Goal: Task Accomplishment & Management: Manage account settings

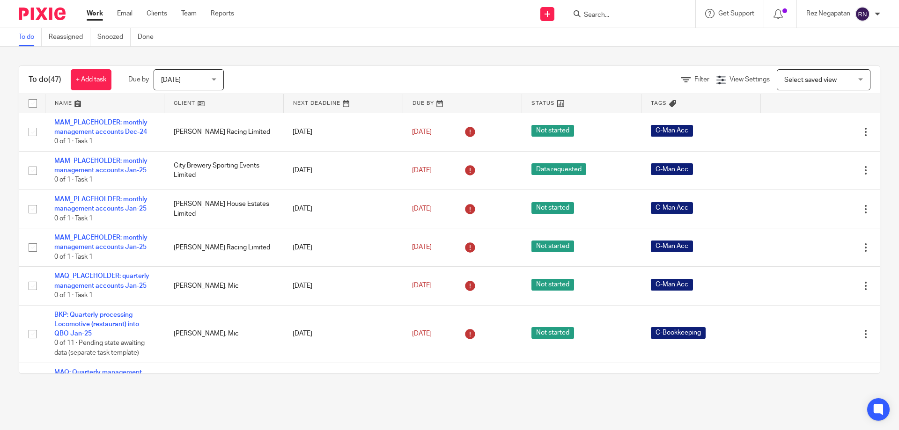
click at [192, 79] on span "[DATE]" at bounding box center [186, 80] width 50 height 20
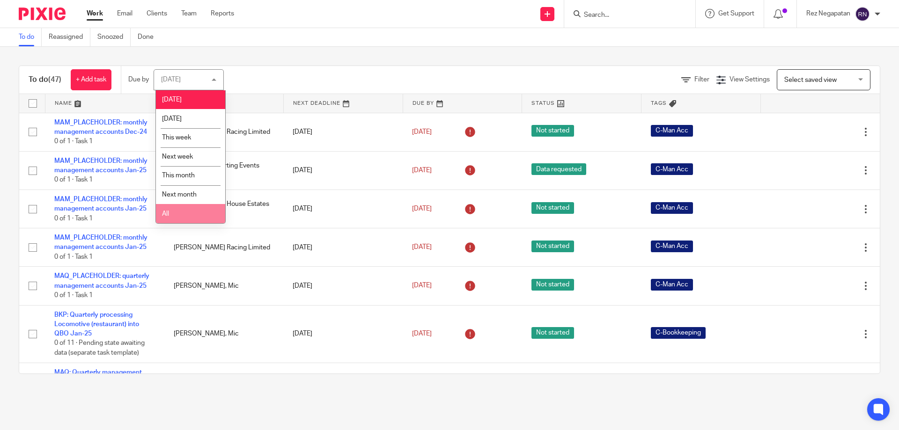
click at [182, 218] on li "All" at bounding box center [190, 213] width 69 height 19
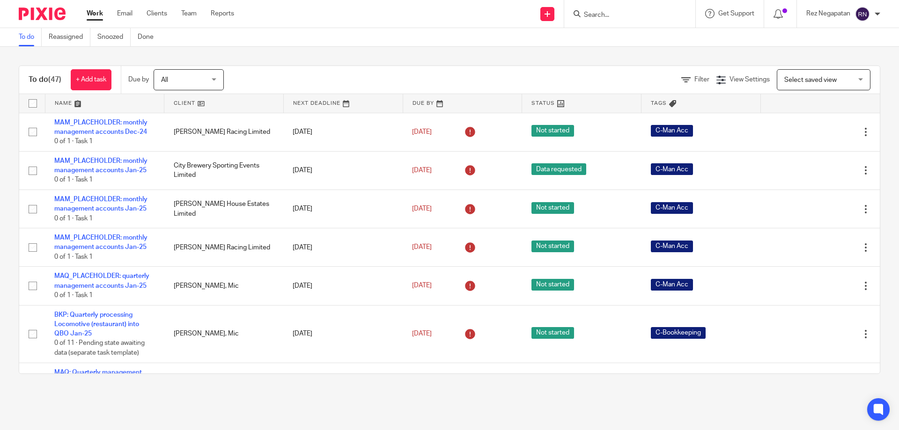
click at [599, 12] on input "Search" at bounding box center [625, 15] width 84 height 8
click at [604, 9] on form at bounding box center [633, 14] width 100 height 12
click at [604, 11] on input "Search" at bounding box center [625, 15] width 84 height 8
click at [607, 19] on input "Search" at bounding box center [625, 15] width 84 height 8
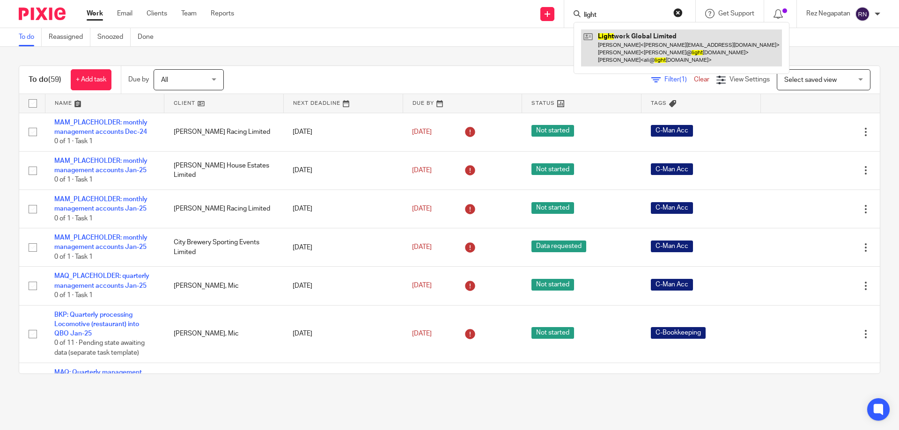
type input "light"
click at [608, 38] on link at bounding box center [681, 47] width 201 height 37
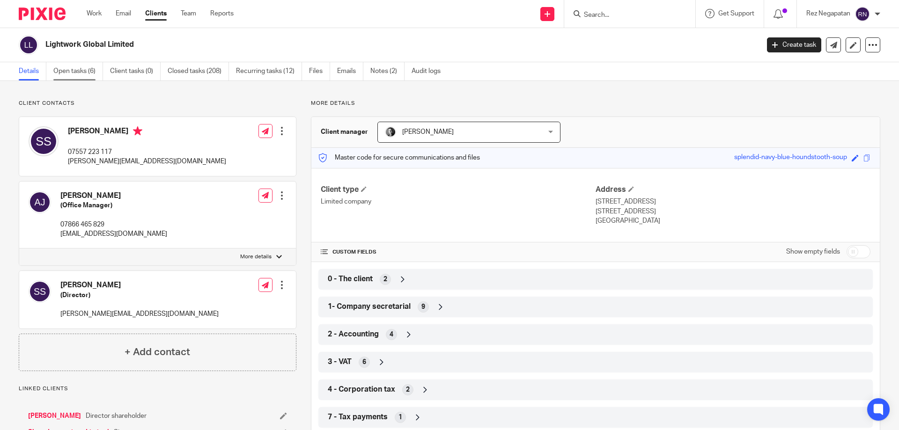
click at [72, 65] on link "Open tasks (6)" at bounding box center [78, 71] width 50 height 18
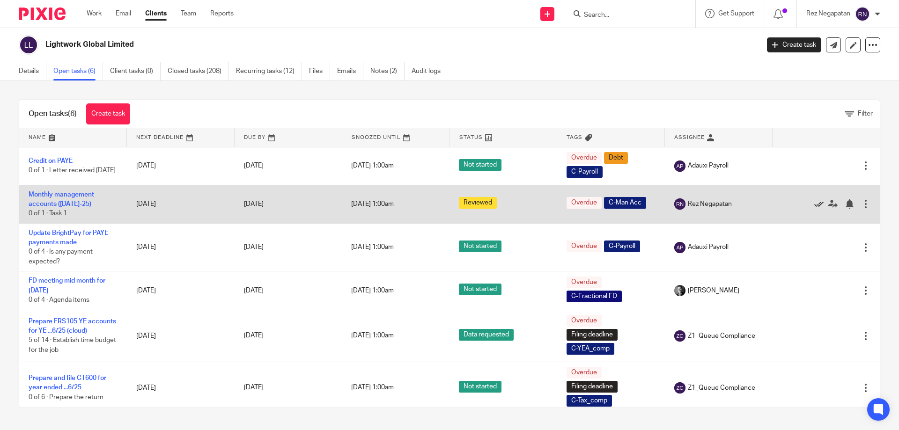
click at [814, 205] on icon at bounding box center [818, 203] width 9 height 9
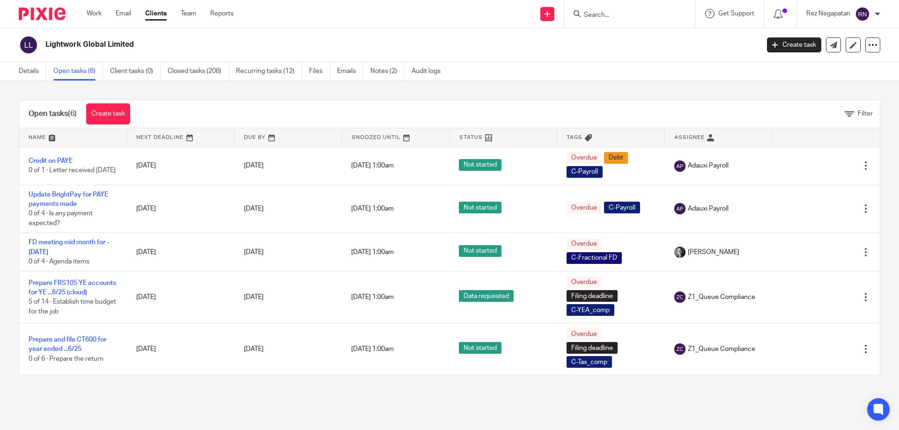
click at [354, 28] on div "Work Email Clients Team Reports Work Email Clients Team Reports Settings Send n…" at bounding box center [449, 14] width 899 height 28
click at [318, 37] on div "Lightwork Global Limited" at bounding box center [386, 45] width 734 height 20
click at [95, 14] on link "Work" at bounding box center [94, 13] width 15 height 9
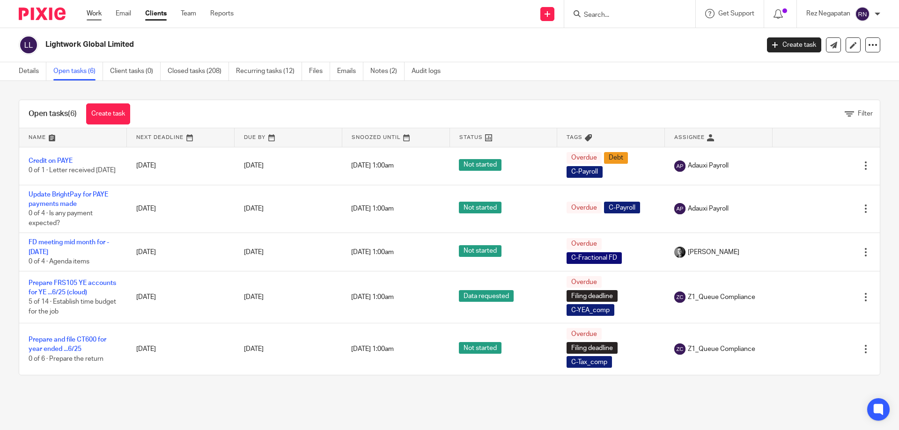
click at [95, 14] on link "Work" at bounding box center [94, 13] width 15 height 9
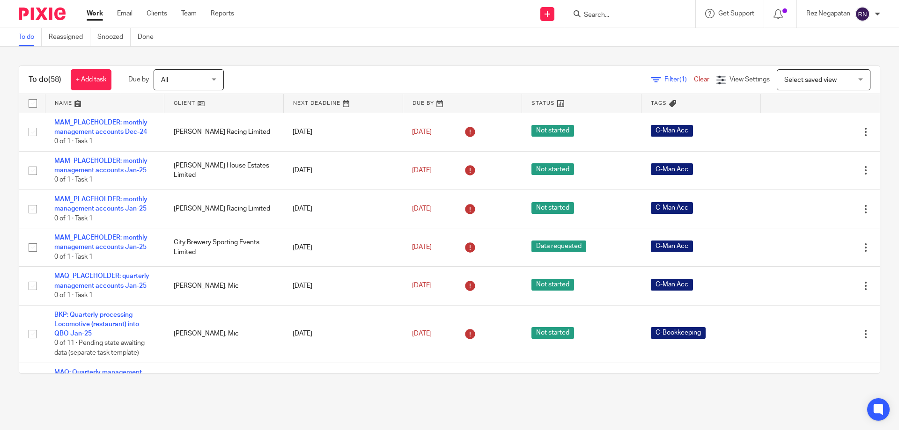
click at [448, 40] on div "To do Reassigned Snoozed Done" at bounding box center [449, 37] width 899 height 19
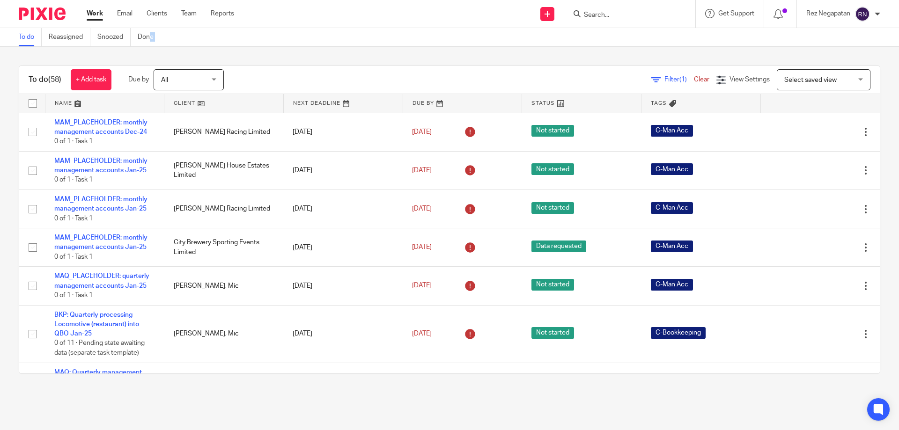
click at [448, 40] on div "To do Reassigned Snoozed Done" at bounding box center [449, 37] width 899 height 19
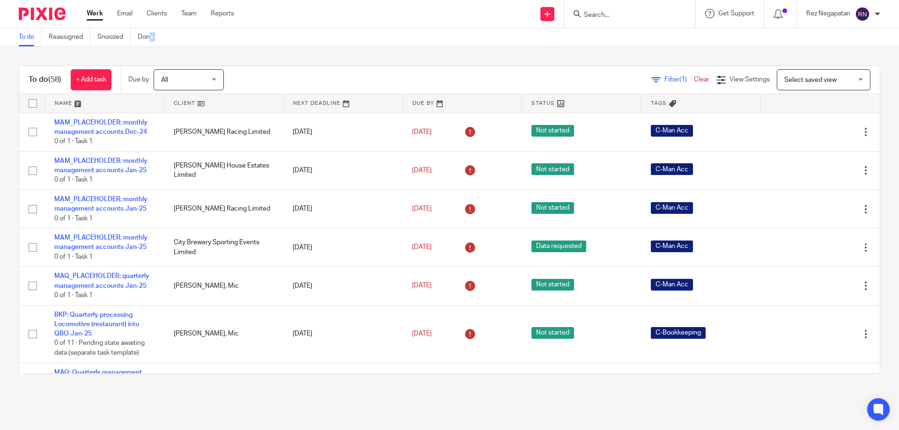
click at [448, 40] on div "To do Reassigned Snoozed Done" at bounding box center [449, 37] width 899 height 19
click at [451, 39] on div "To do Reassigned Snoozed Done" at bounding box center [449, 37] width 899 height 19
click at [271, 50] on div "To do (58) + Add task Due by All All [DATE] [DATE] This week Next week This mon…" at bounding box center [449, 220] width 899 height 346
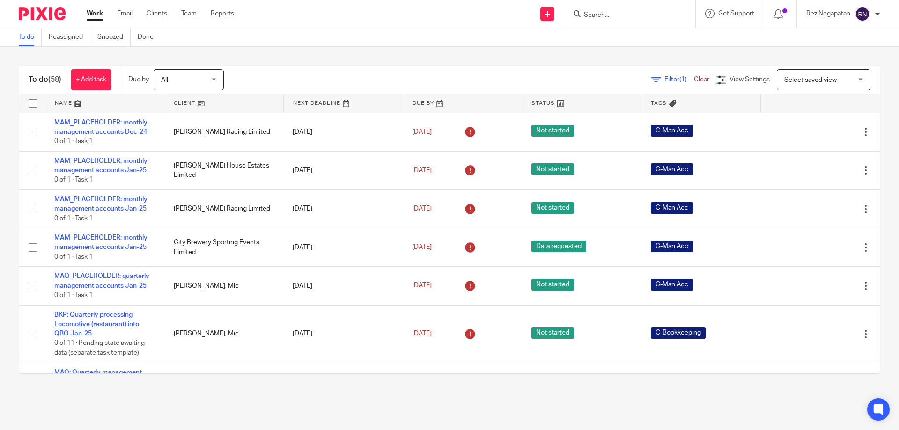
click at [436, 23] on div "Send new email Create task Add client Get Support Contact via email Check our d…" at bounding box center [573, 14] width 650 height 28
click at [325, 29] on div "To do Reassigned Snoozed Done" at bounding box center [449, 37] width 899 height 19
click at [391, 39] on div "To do Reassigned Snoozed Done" at bounding box center [449, 37] width 899 height 19
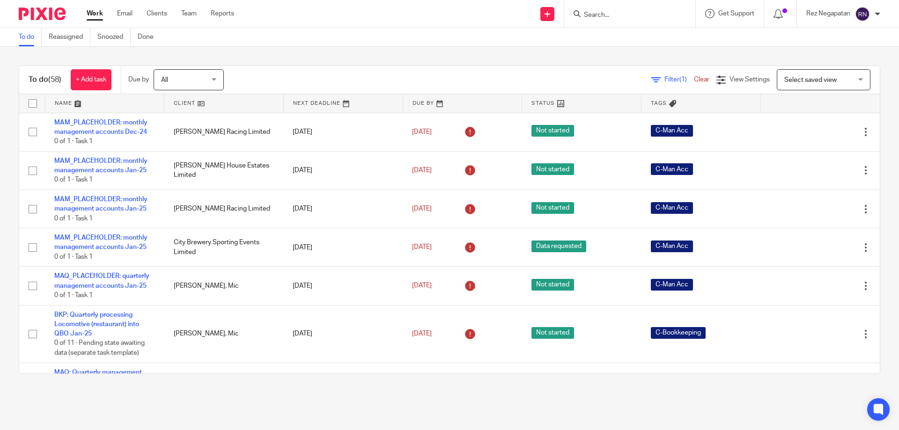
click at [391, 39] on div "To do Reassigned Snoozed Done" at bounding box center [449, 37] width 899 height 19
